Goal: Task Accomplishment & Management: Manage account settings

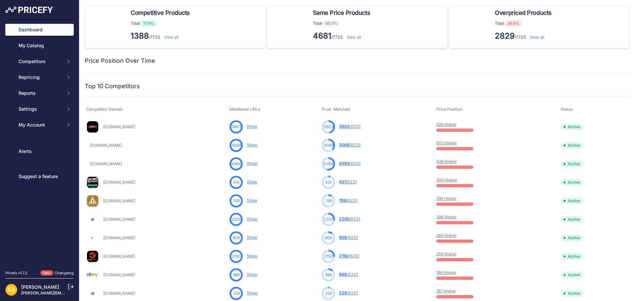
click at [489, 64] on div at bounding box center [392, 60] width 474 height 9
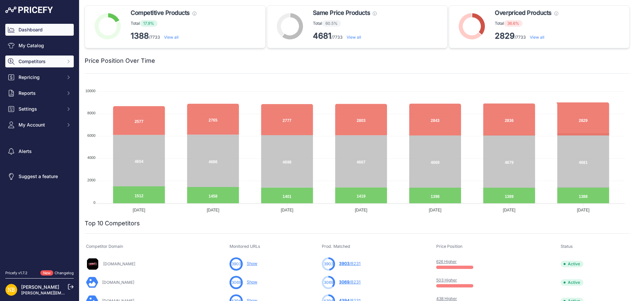
click at [61, 61] on span "Competitors" at bounding box center [40, 61] width 43 height 7
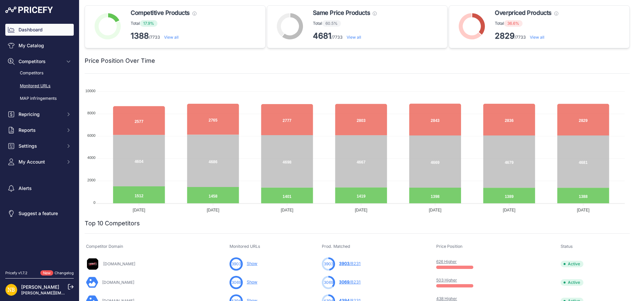
click at [45, 85] on link "Monitored URLs" at bounding box center [39, 86] width 68 height 12
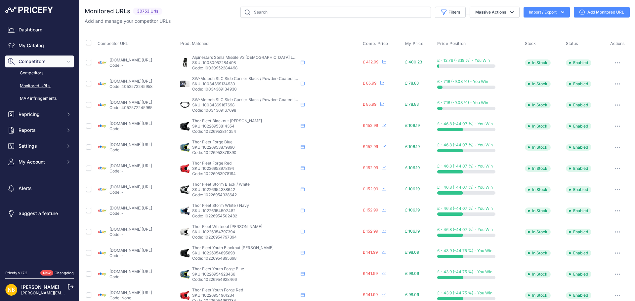
click at [561, 13] on icon "button" at bounding box center [562, 12] width 3 height 2
click at [540, 37] on div "Export" at bounding box center [545, 38] width 53 height 12
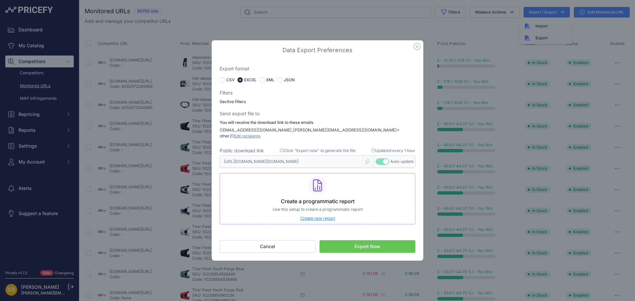
click at [370, 243] on button "Export Now" at bounding box center [367, 246] width 96 height 13
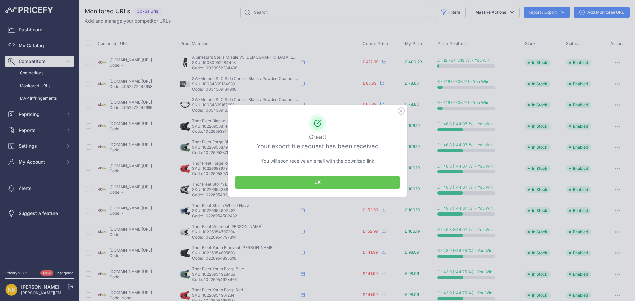
click at [285, 183] on button "OK" at bounding box center [317, 182] width 164 height 13
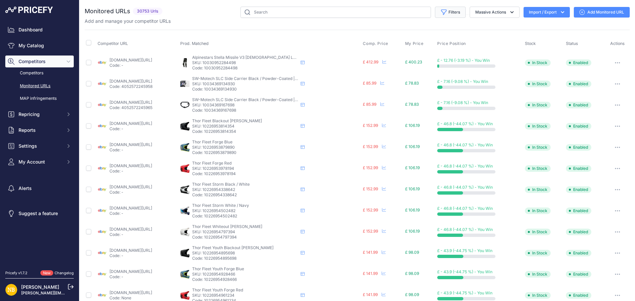
click at [447, 12] on button "Filters" at bounding box center [450, 12] width 31 height 11
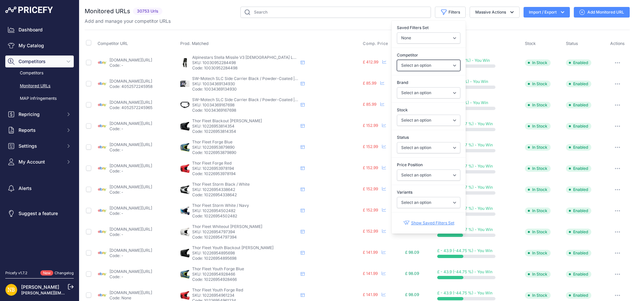
click at [433, 65] on select "Select an option 1stmx.co.uk 99bikes.co.uk adventurerider.co.uk agv.com asos.co…" at bounding box center [428, 65] width 63 height 11
select select "15822"
click at [397, 60] on select "Select an option 1stmx.co.uk 99bikes.co.uk adventurerider.co.uk agv.com asos.co…" at bounding box center [428, 65] width 63 height 11
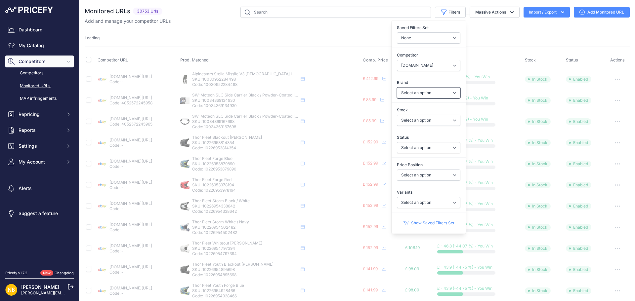
click at [425, 92] on select "Select an option 100% 13 And A Half Magazine AGV Airoh Ale Clothing Alpinestars…" at bounding box center [428, 92] width 63 height 11
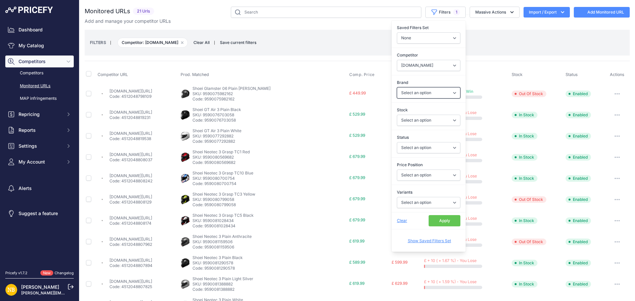
select select "15822"
select select "Shoei"
click at [397, 87] on select "Select an option 100% 13 And A Half Magazine AGV Airoh Ale Clothing Alpinestars…" at bounding box center [428, 92] width 63 height 11
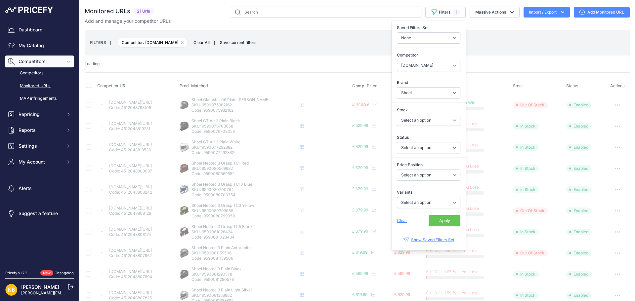
click at [434, 221] on button "Apply" at bounding box center [445, 220] width 32 height 11
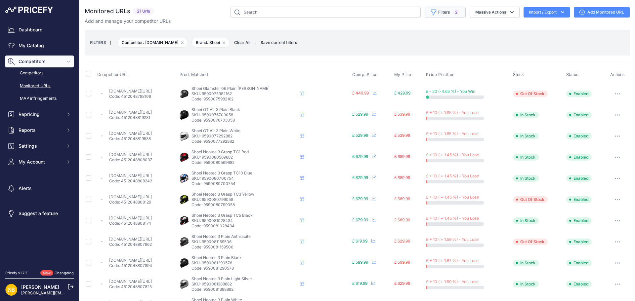
click at [436, 13] on button "Filters 2" at bounding box center [445, 12] width 41 height 11
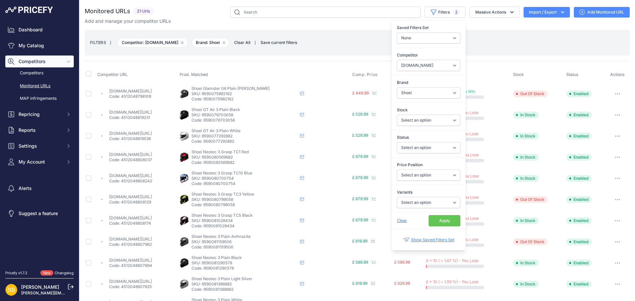
click at [438, 220] on button "Apply" at bounding box center [445, 220] width 32 height 11
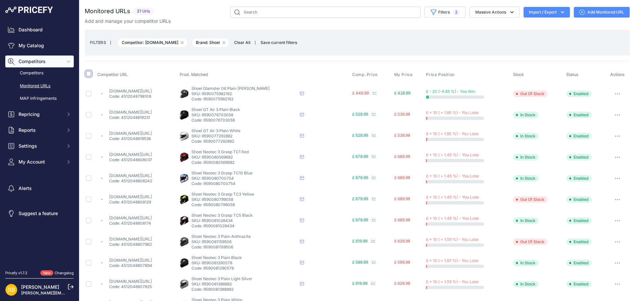
click at [88, 72] on input "checkbox" at bounding box center [88, 73] width 5 height 5
checkbox input "true"
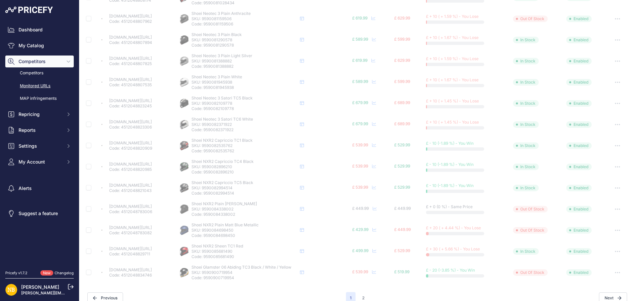
scroll to position [244, 0]
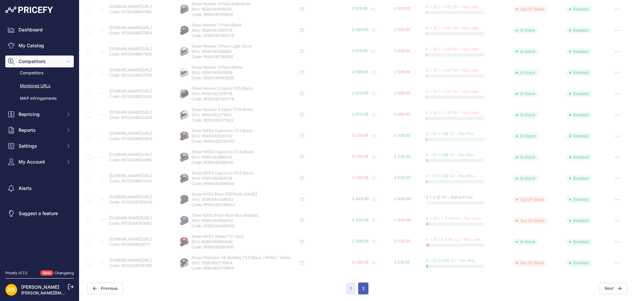
click at [362, 289] on button "2" at bounding box center [363, 289] width 10 height 12
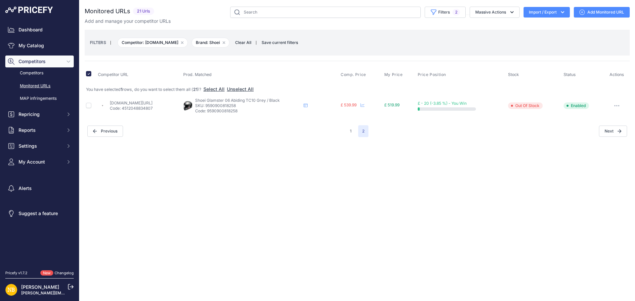
click at [620, 104] on button "button" at bounding box center [616, 105] width 13 height 9
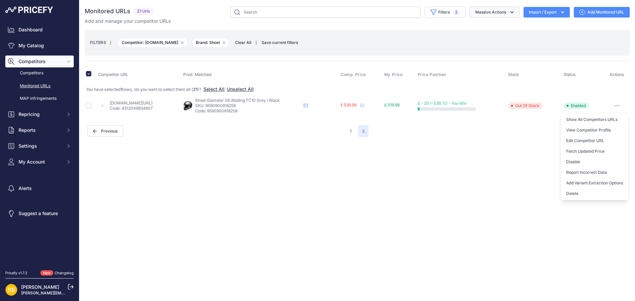
click at [509, 13] on icon "button" at bounding box center [512, 12] width 7 height 7
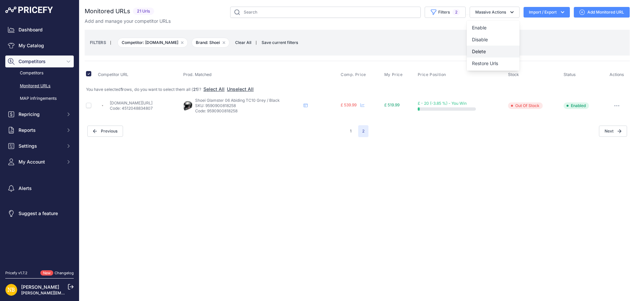
click at [482, 51] on span "Delete" at bounding box center [479, 52] width 14 height 6
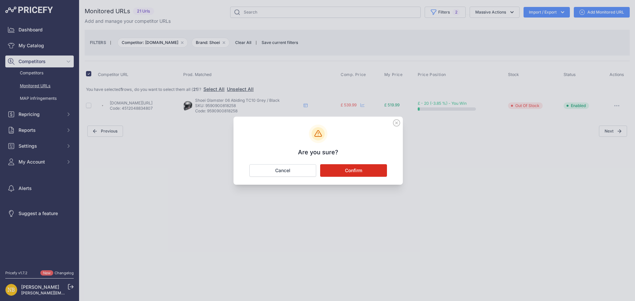
click at [395, 122] on icon at bounding box center [396, 122] width 7 height 7
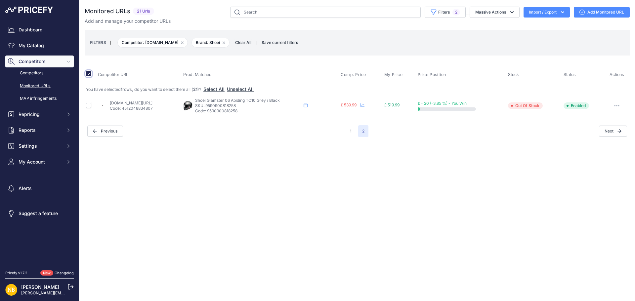
click at [88, 72] on input "checkbox" at bounding box center [88, 73] width 5 height 5
checkbox input "false"
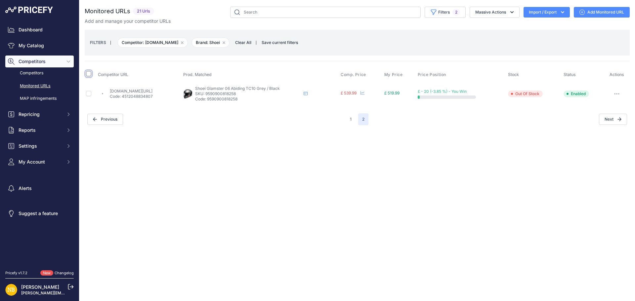
click at [89, 74] on input "checkbox" at bounding box center [88, 73] width 5 height 5
checkbox input "true"
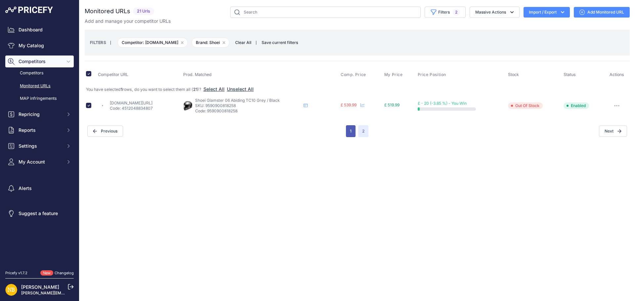
click at [352, 132] on button "1" at bounding box center [351, 131] width 10 height 12
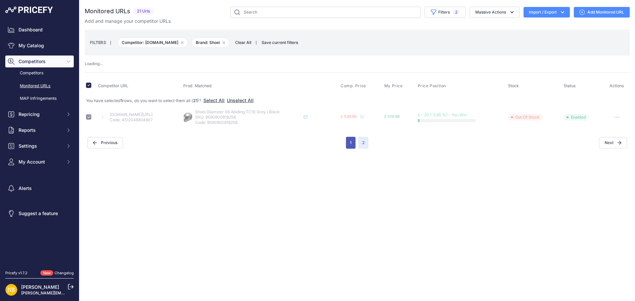
click at [348, 144] on button "1" at bounding box center [351, 143] width 10 height 12
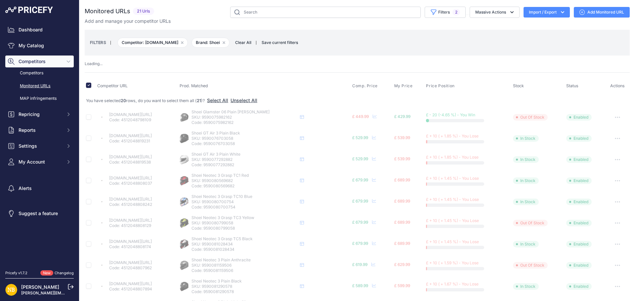
click at [553, 10] on button "Import / Export" at bounding box center [546, 12] width 46 height 11
click at [500, 11] on button "Massive Actions" at bounding box center [494, 12] width 50 height 11
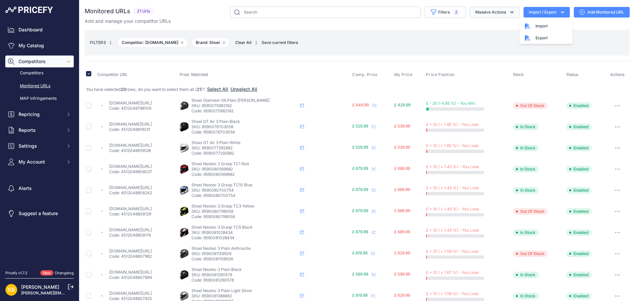
click at [509, 9] on icon "button" at bounding box center [512, 12] width 7 height 7
click at [509, 12] on icon "button" at bounding box center [512, 12] width 7 height 7
click at [481, 51] on button "Delete" at bounding box center [493, 52] width 53 height 12
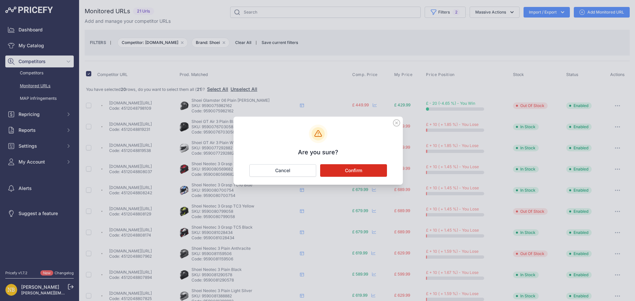
click at [340, 169] on button "Confirm" at bounding box center [353, 170] width 67 height 13
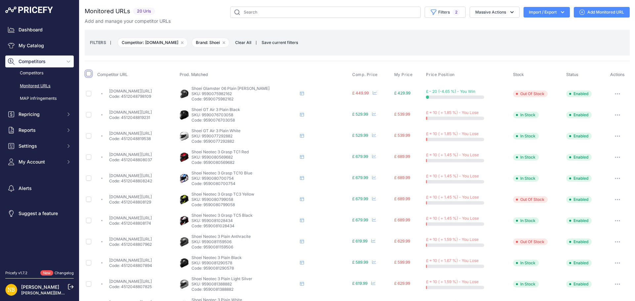
click at [89, 73] on input "checkbox" at bounding box center [88, 73] width 5 height 5
checkbox input "true"
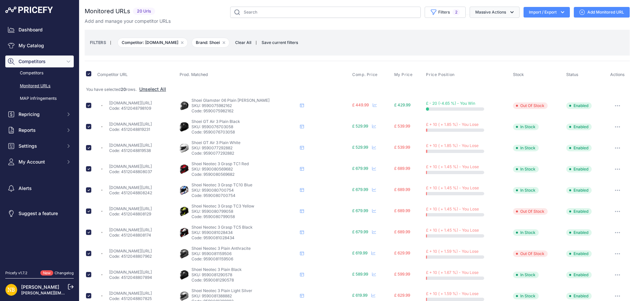
click at [499, 12] on button "Massive Actions" at bounding box center [494, 12] width 50 height 11
click at [477, 52] on span "Delete" at bounding box center [479, 52] width 14 height 6
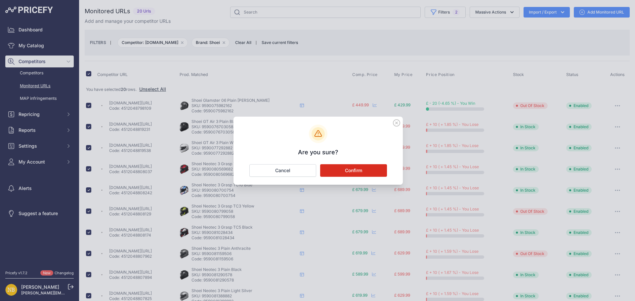
click at [331, 170] on button "Confirm" at bounding box center [353, 170] width 67 height 13
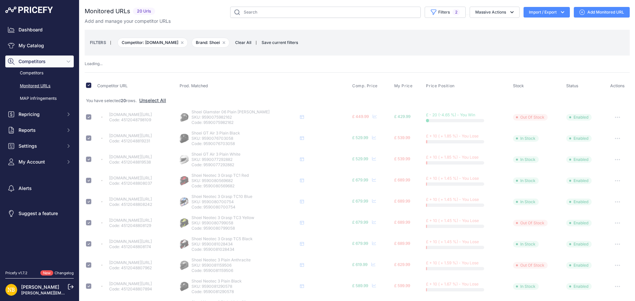
checkbox input "false"
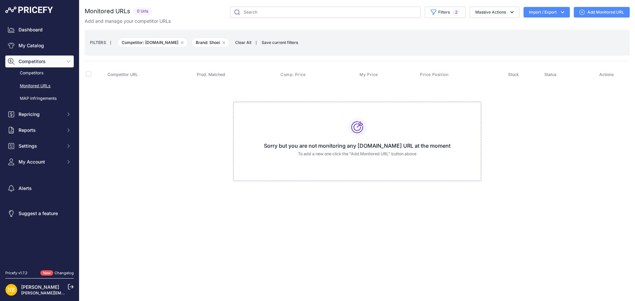
click at [252, 41] on span "Clear All" at bounding box center [243, 42] width 23 height 7
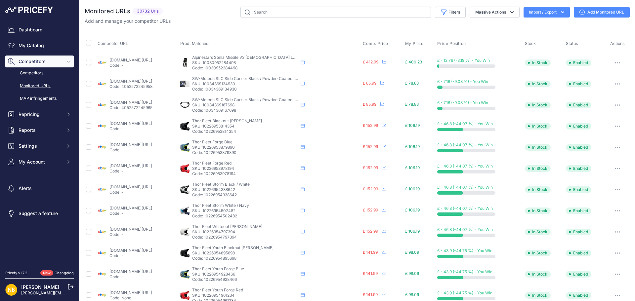
click at [549, 13] on button "Import / Export" at bounding box center [546, 12] width 46 height 11
click at [532, 38] on div "Export" at bounding box center [545, 38] width 53 height 12
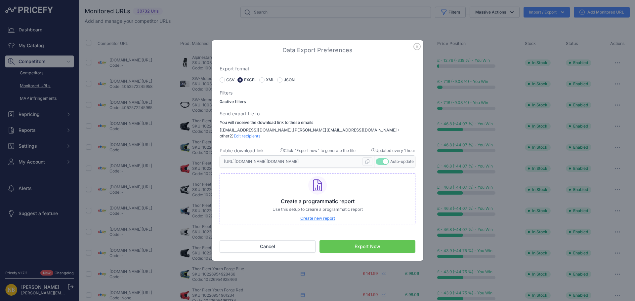
click at [348, 245] on button "Export Now" at bounding box center [367, 246] width 96 height 13
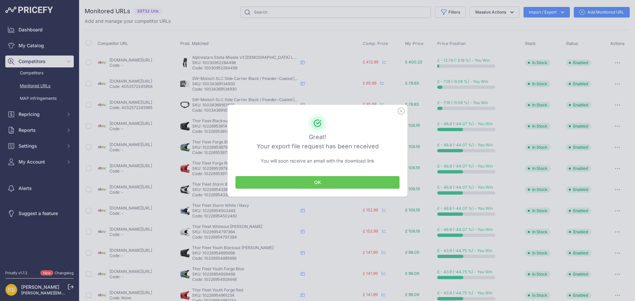
click at [302, 180] on button "OK" at bounding box center [317, 182] width 164 height 13
